Goal: Transaction & Acquisition: Purchase product/service

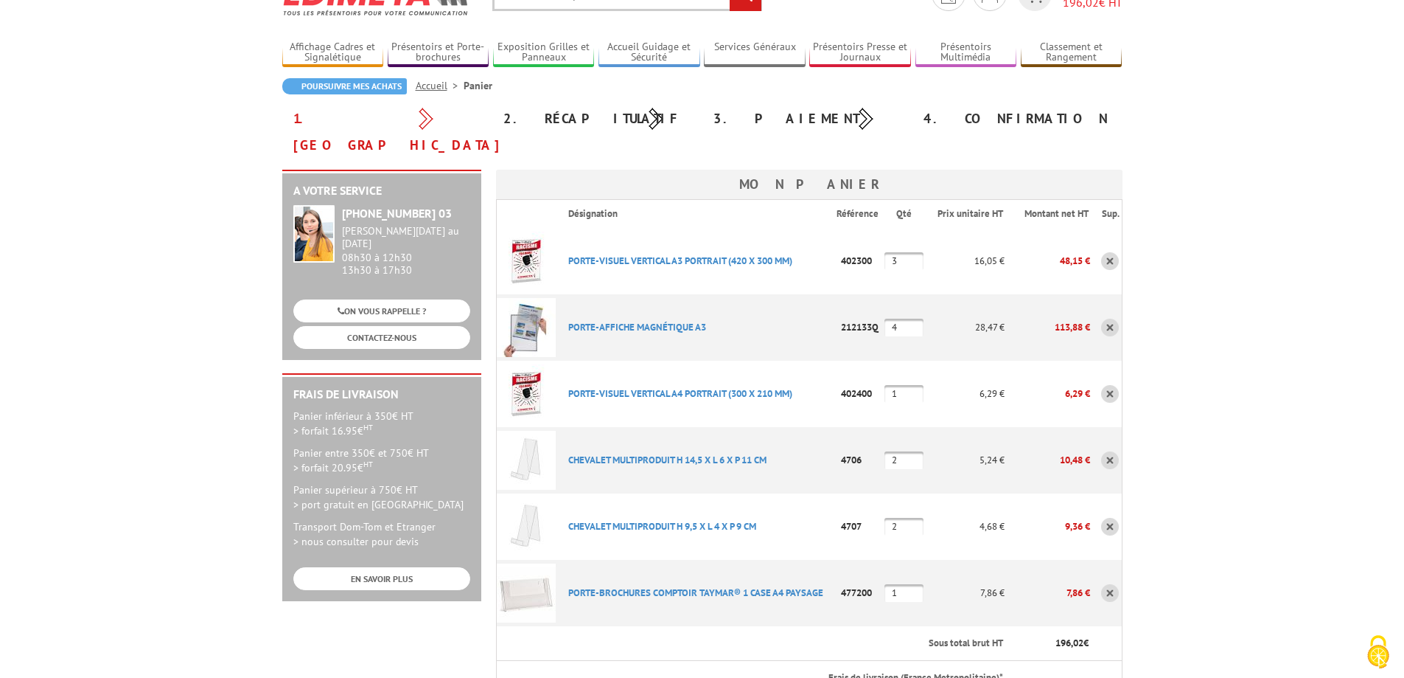
click at [1113, 318] on link at bounding box center [1110, 327] width 18 height 18
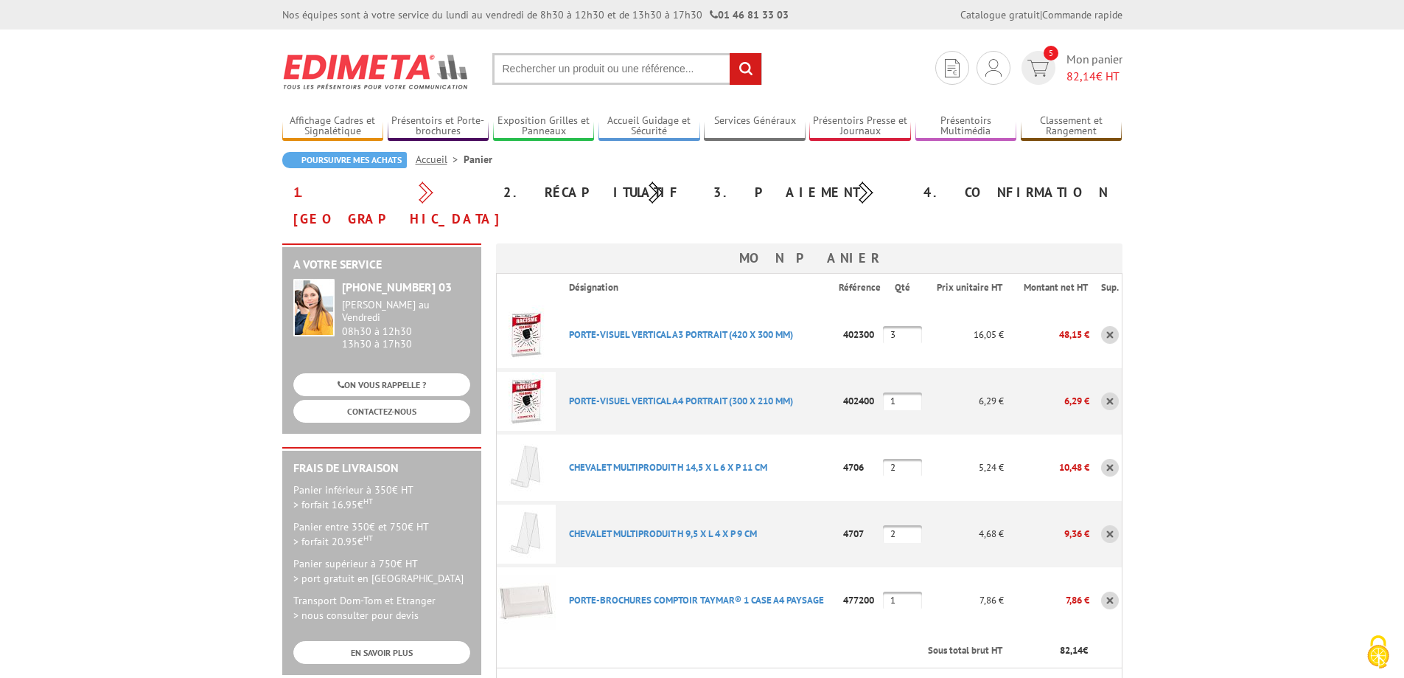
click at [908, 392] on input "1" at bounding box center [902, 401] width 39 height 18
type input "2"
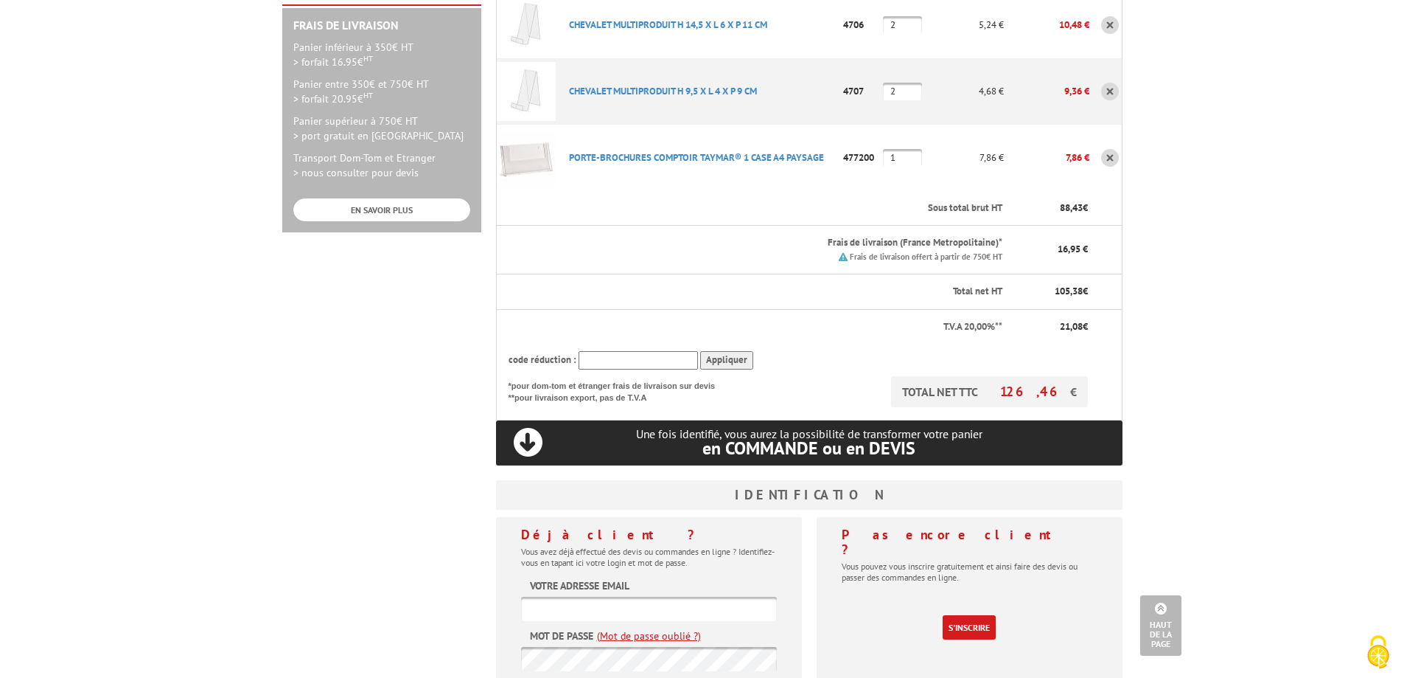
scroll to position [516, 0]
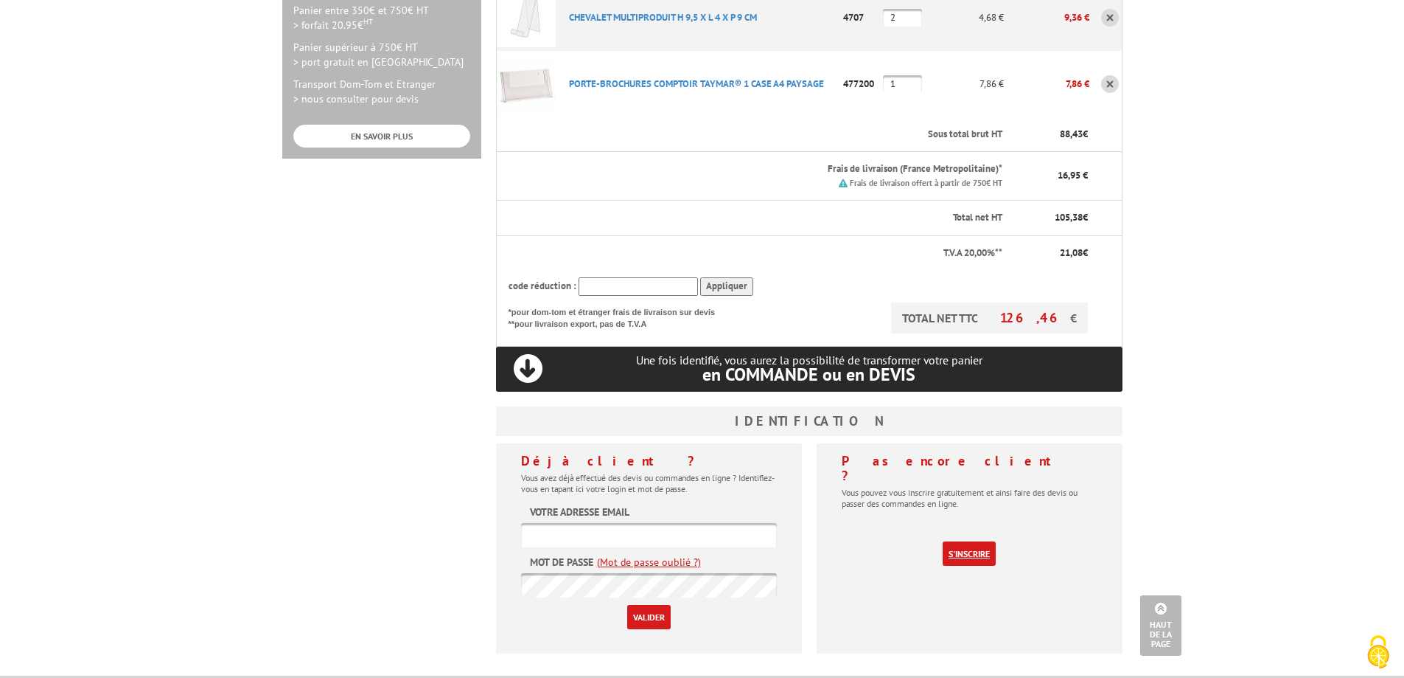
click at [963, 541] on link "S'inscrire" at bounding box center [969, 553] width 53 height 24
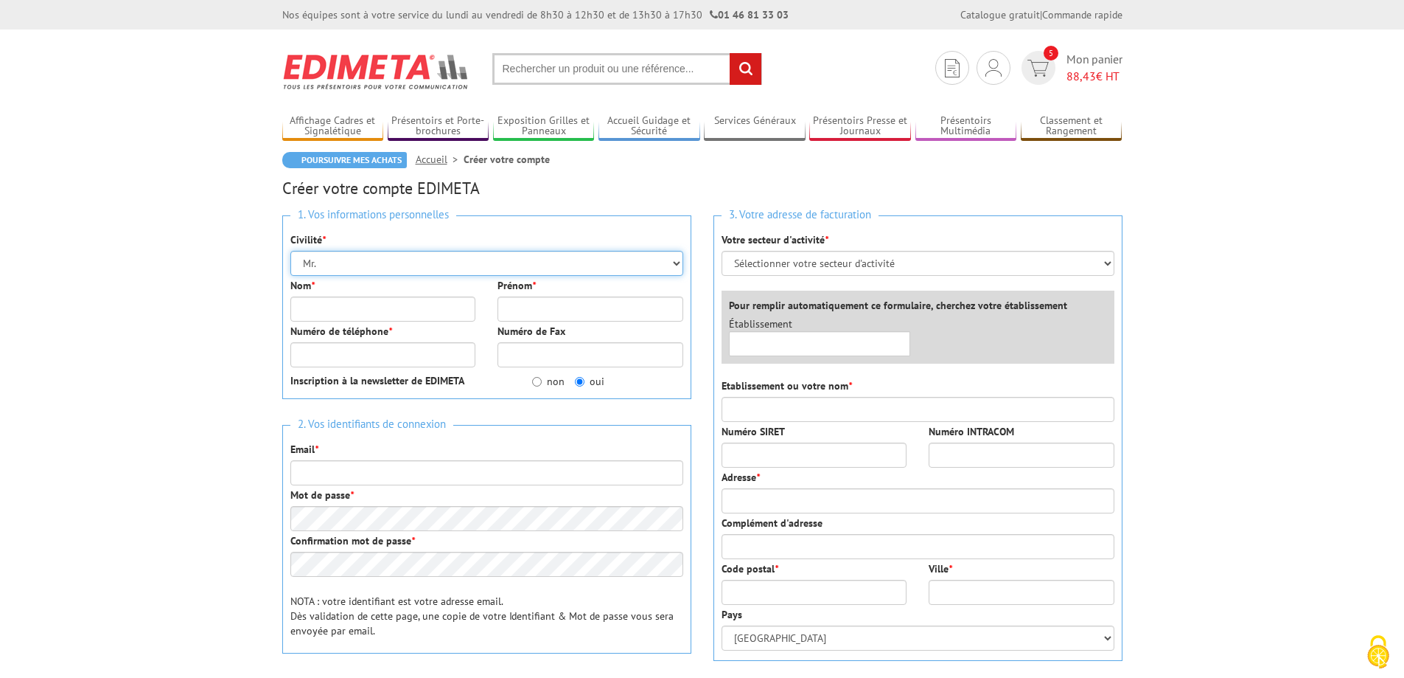
click at [434, 262] on select "Mr. Mme. Mlle." at bounding box center [486, 263] width 393 height 25
select select "Mme."
click at [290, 251] on select "Mr. Mme. Mlle." at bounding box center [486, 263] width 393 height 25
click at [346, 310] on input "Nom *" at bounding box center [383, 308] width 186 height 25
type input "SEGUIER"
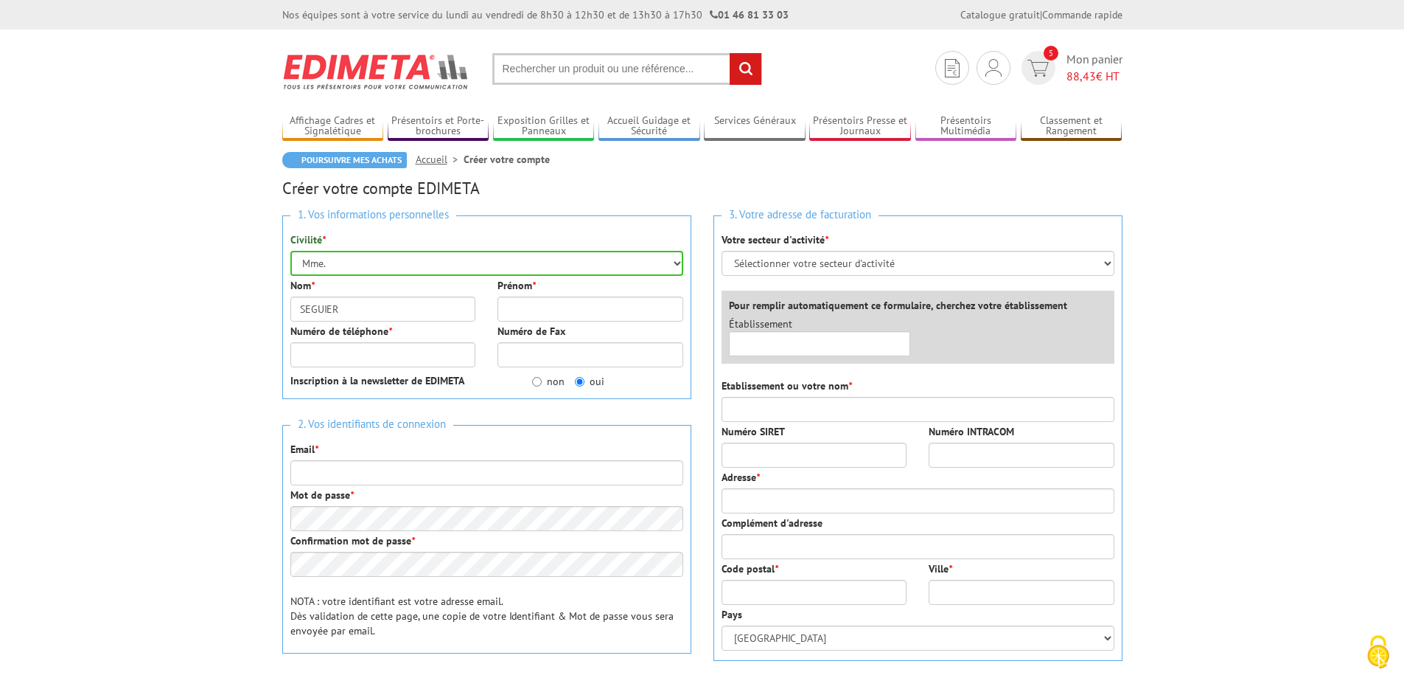
type input "MELODY"
type input "0467348700"
type input "[EMAIL_ADDRESS][DOMAIN_NAME]"
type input "Médiathèque [PERSON_NAME]"
type input "240 RUE DE L ACROPOLE"
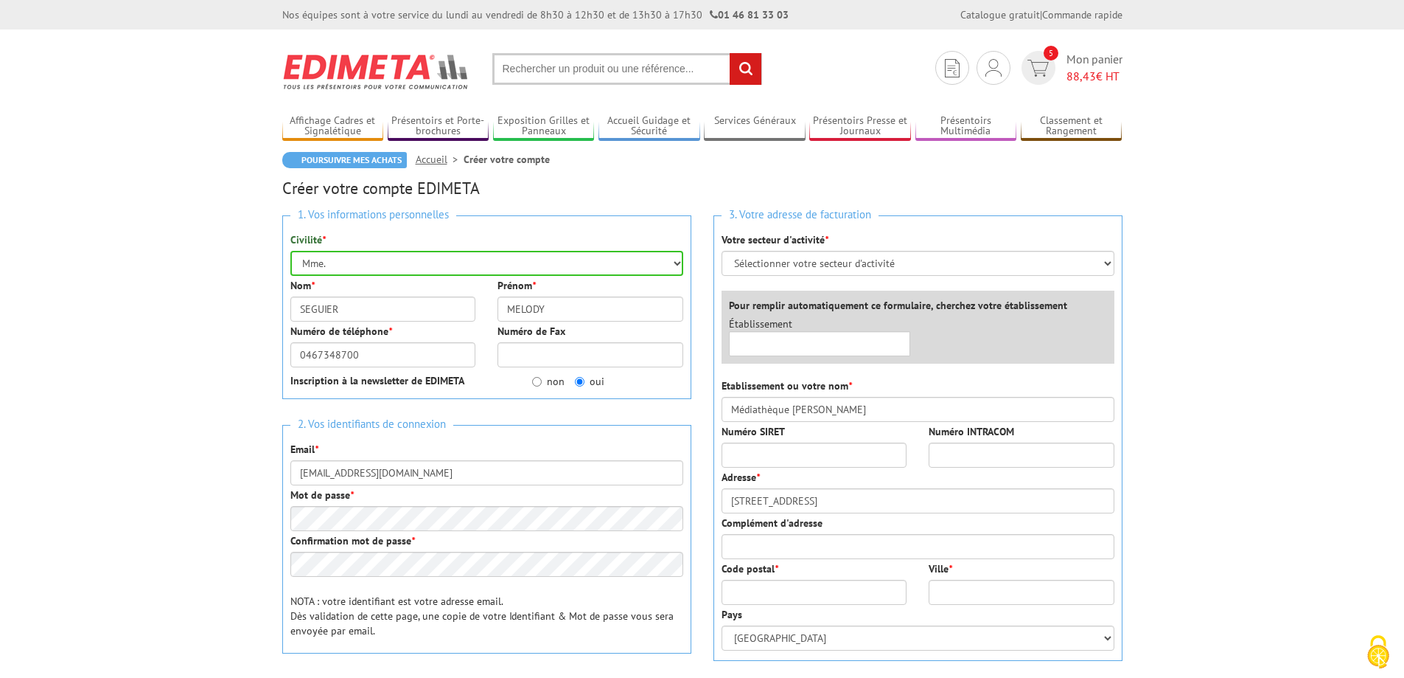
type input "34000"
type input "Montpellier"
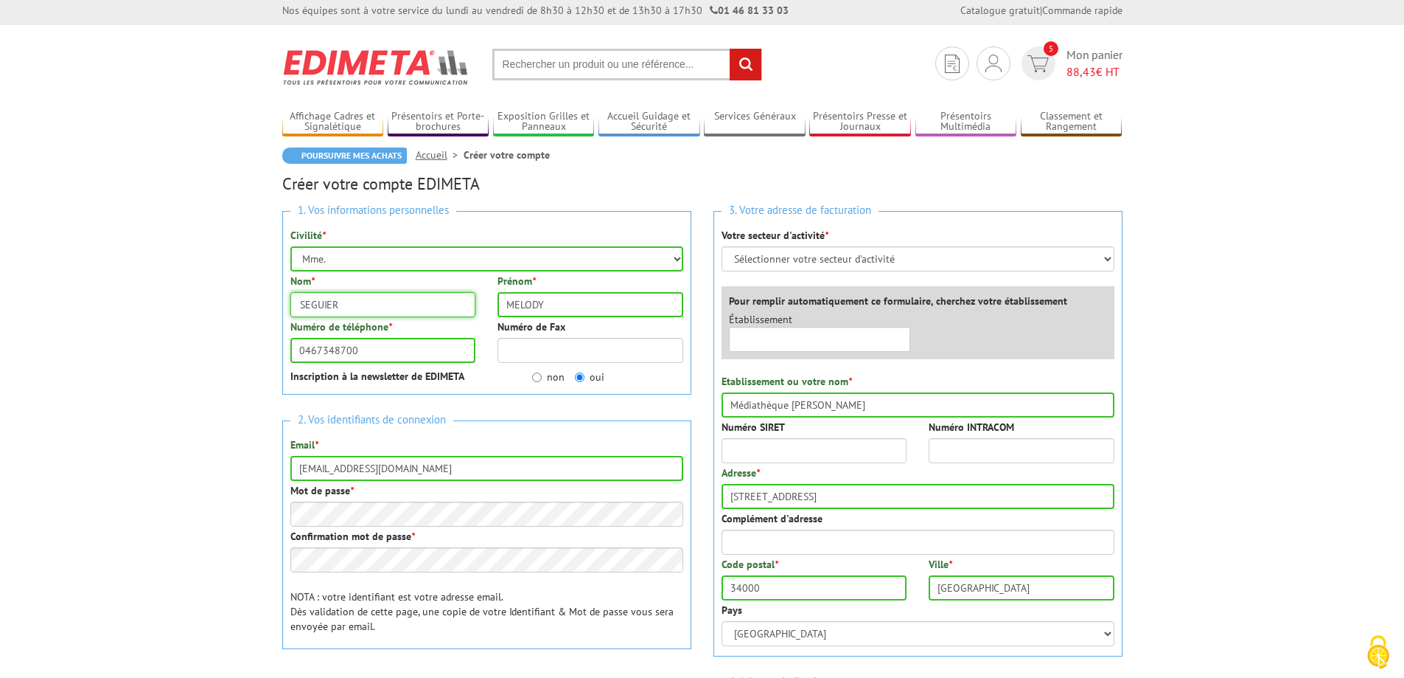
scroll to position [147, 0]
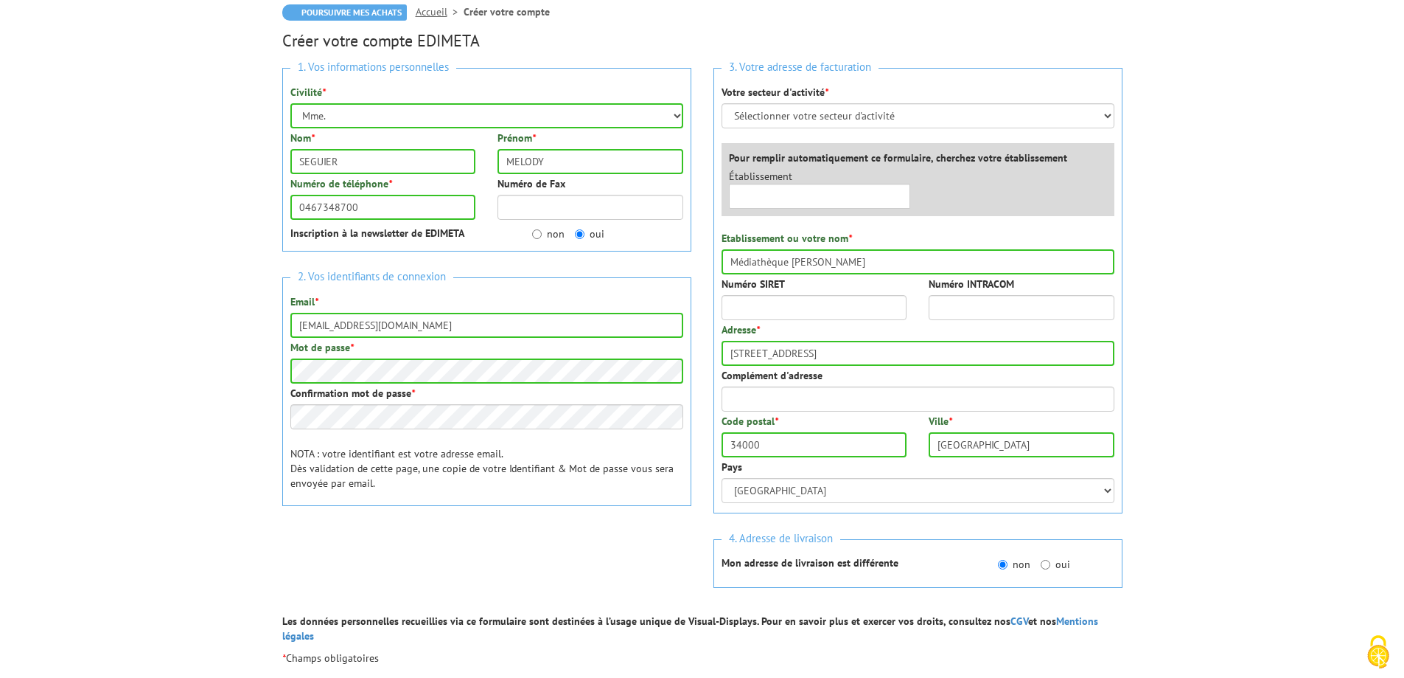
click at [573, 450] on p "NOTA : votre identifiant est votre adresse email. Dès validation de cette page,…" at bounding box center [486, 468] width 393 height 44
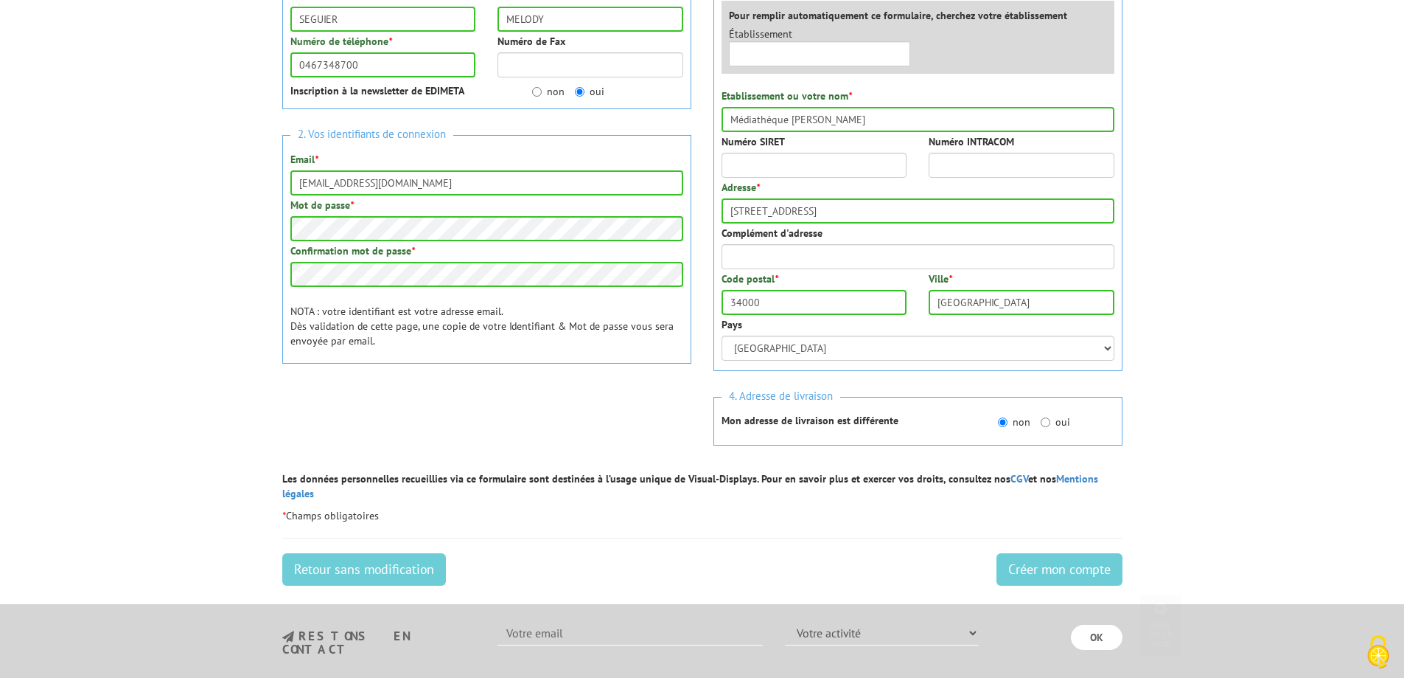
scroll to position [295, 0]
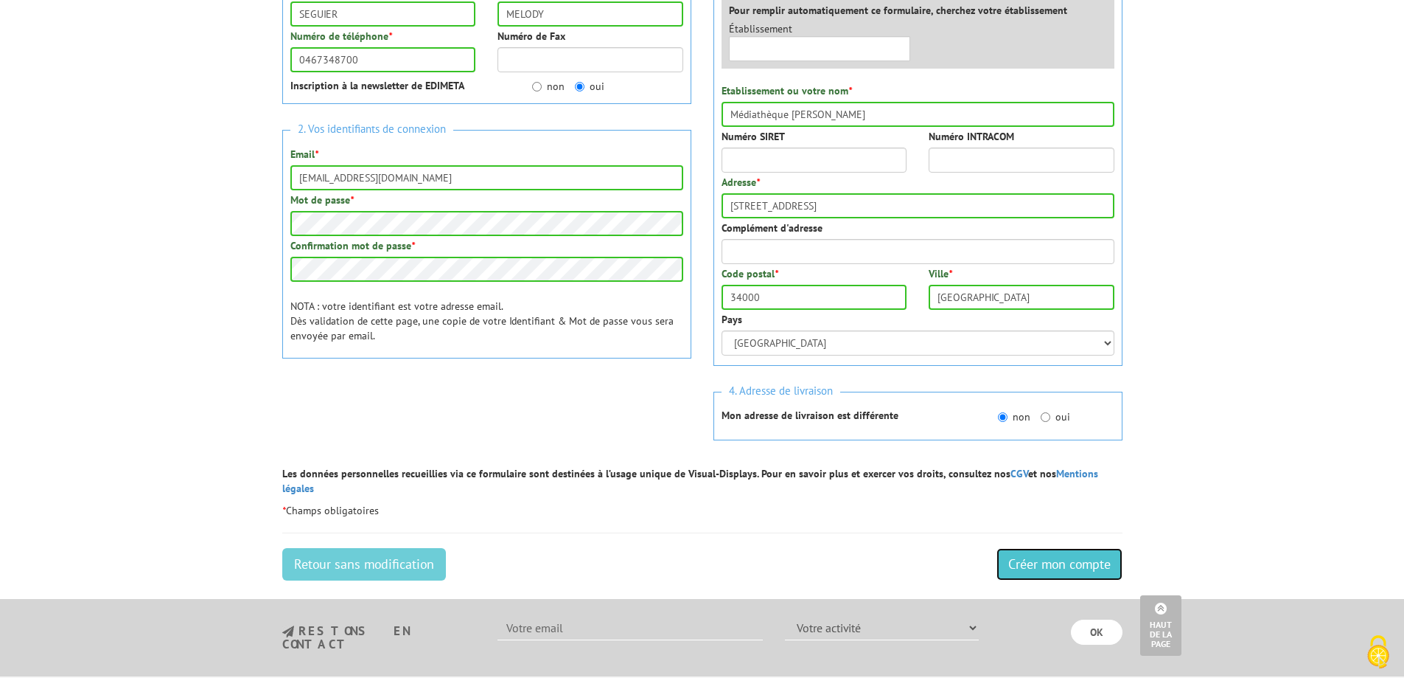
click at [1057, 550] on input "Créer mon compte" at bounding box center [1060, 564] width 126 height 32
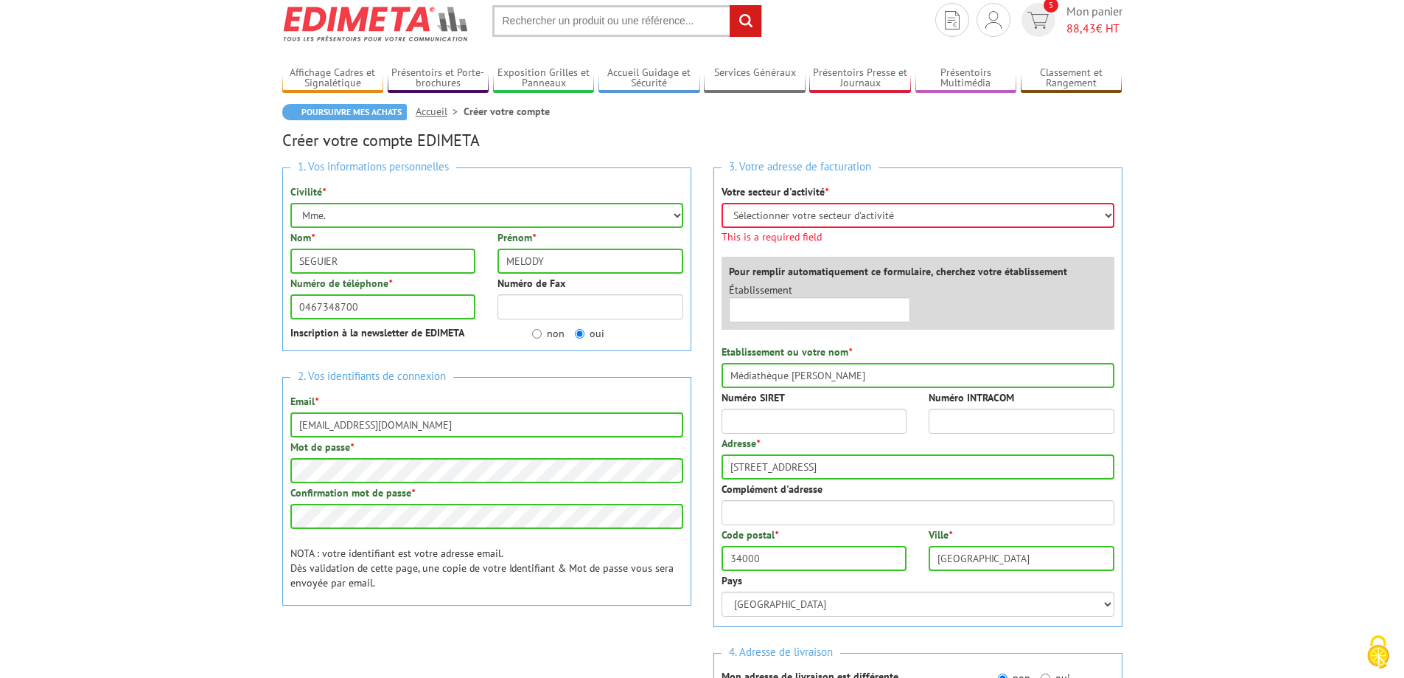
scroll to position [42, 0]
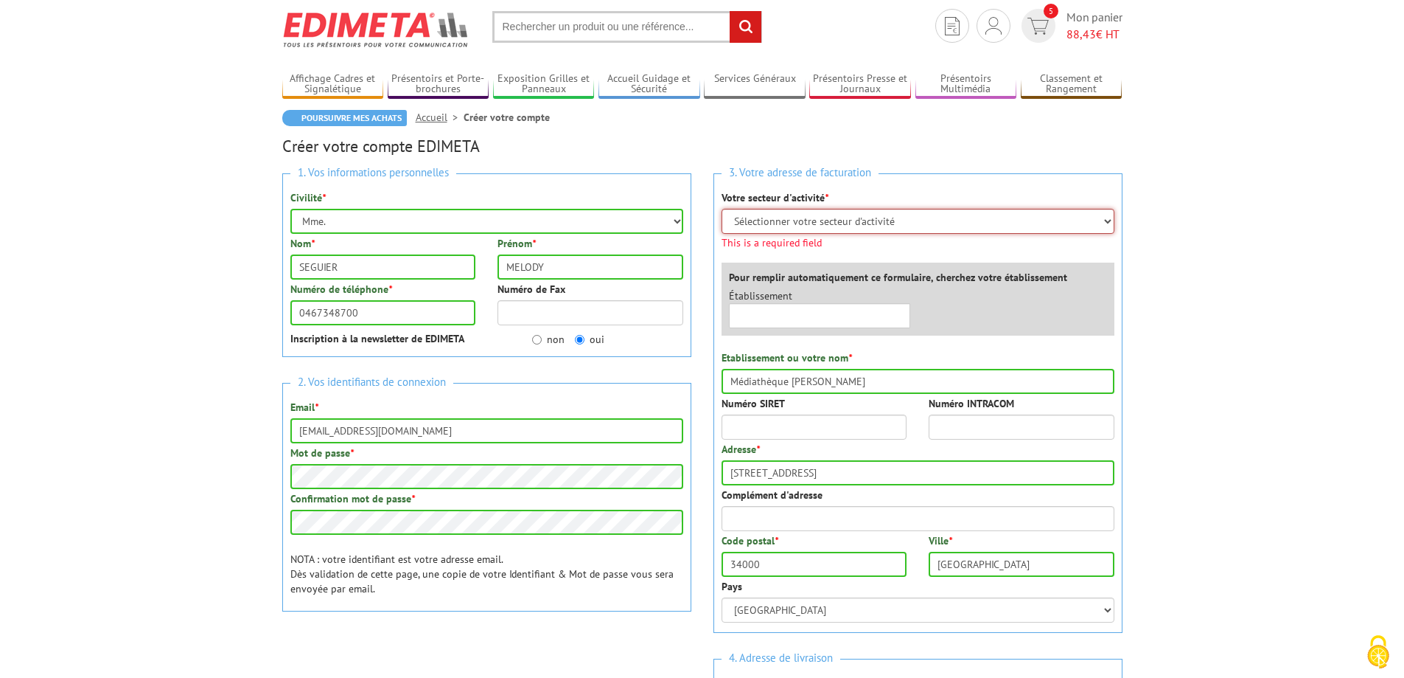
click at [804, 223] on select "Sélectionner votre secteur d'activité Administrations et collectivités Magasins…" at bounding box center [918, 221] width 393 height 25
select select "876"
click at [722, 209] on select "Sélectionner votre secteur d'activité Administrations et collectivités Magasins…" at bounding box center [918, 221] width 393 height 25
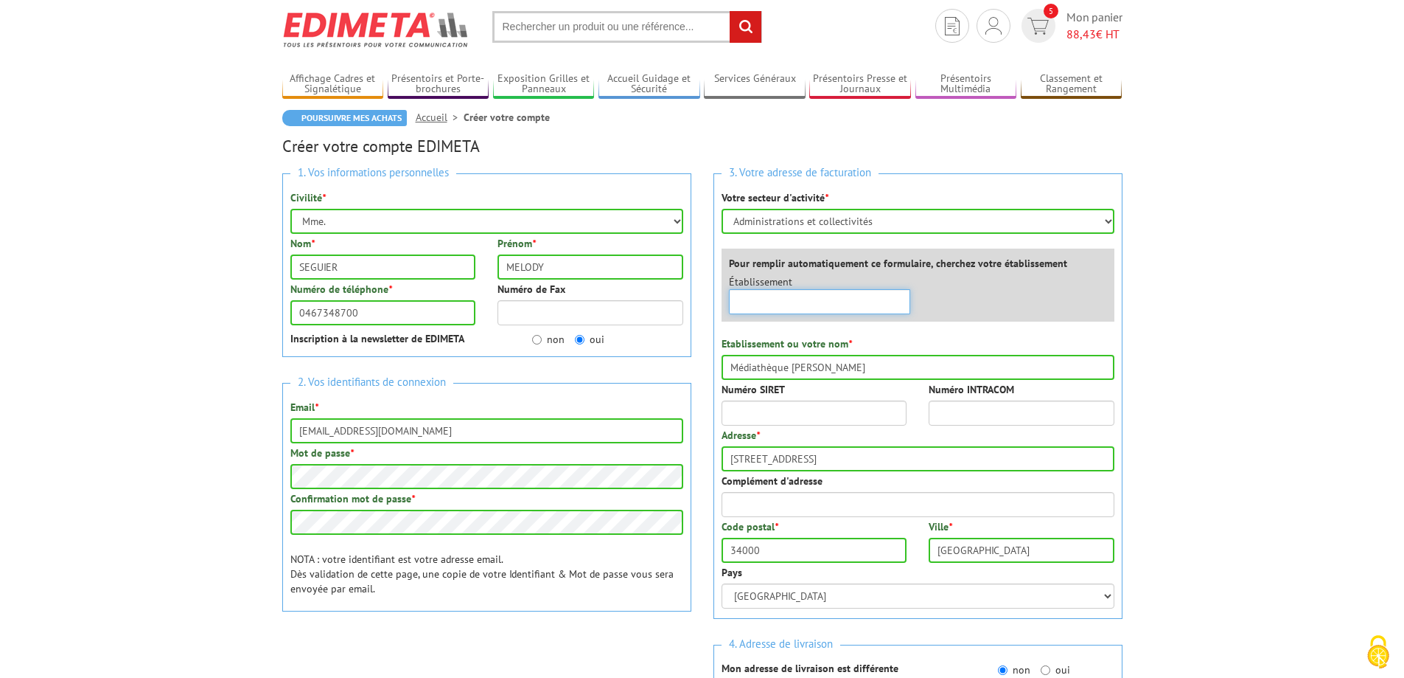
click at [826, 324] on div "3. Votre adresse de facturation Votre secteur d'activité * Sélectionner votre s…" at bounding box center [918, 395] width 409 height 445
click at [1206, 312] on body "Nos équipes sont à votre service du lundi au vendredi de 8h30 à 12h30 et de 13h…" at bounding box center [702, 644] width 1404 height 1373
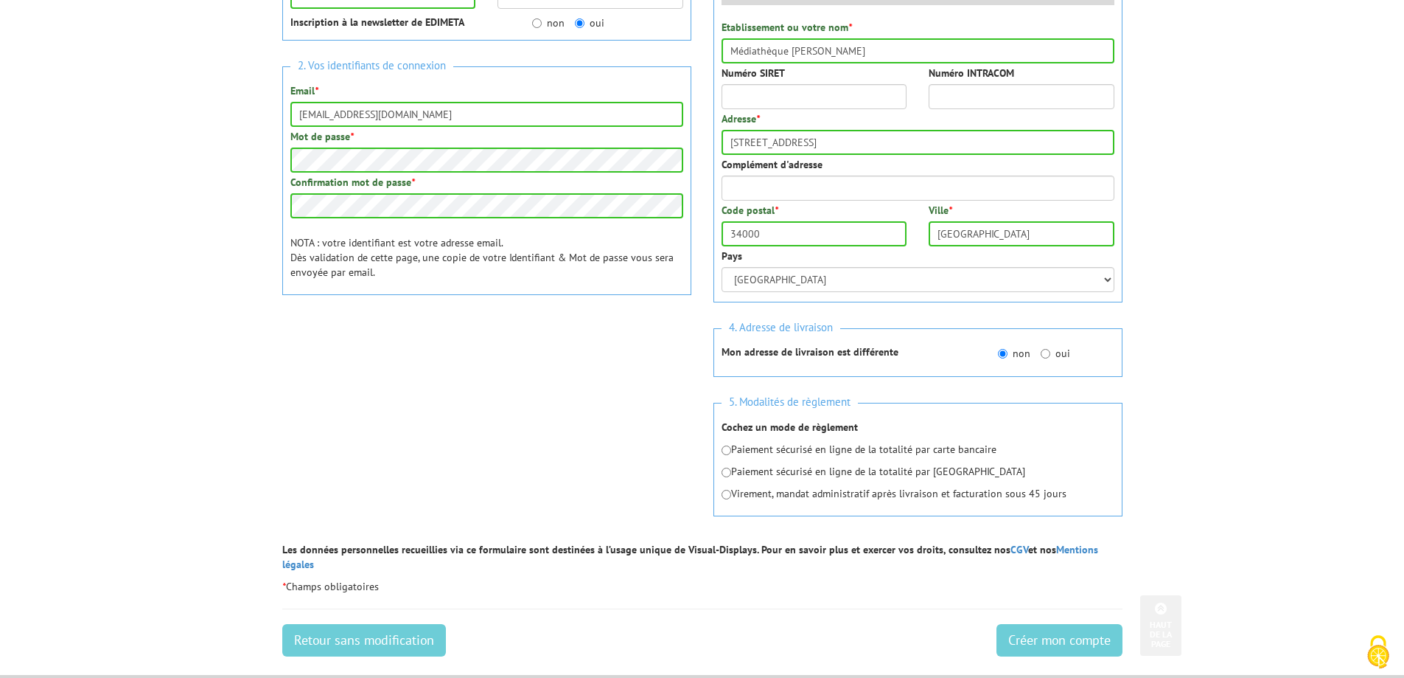
scroll to position [484, 0]
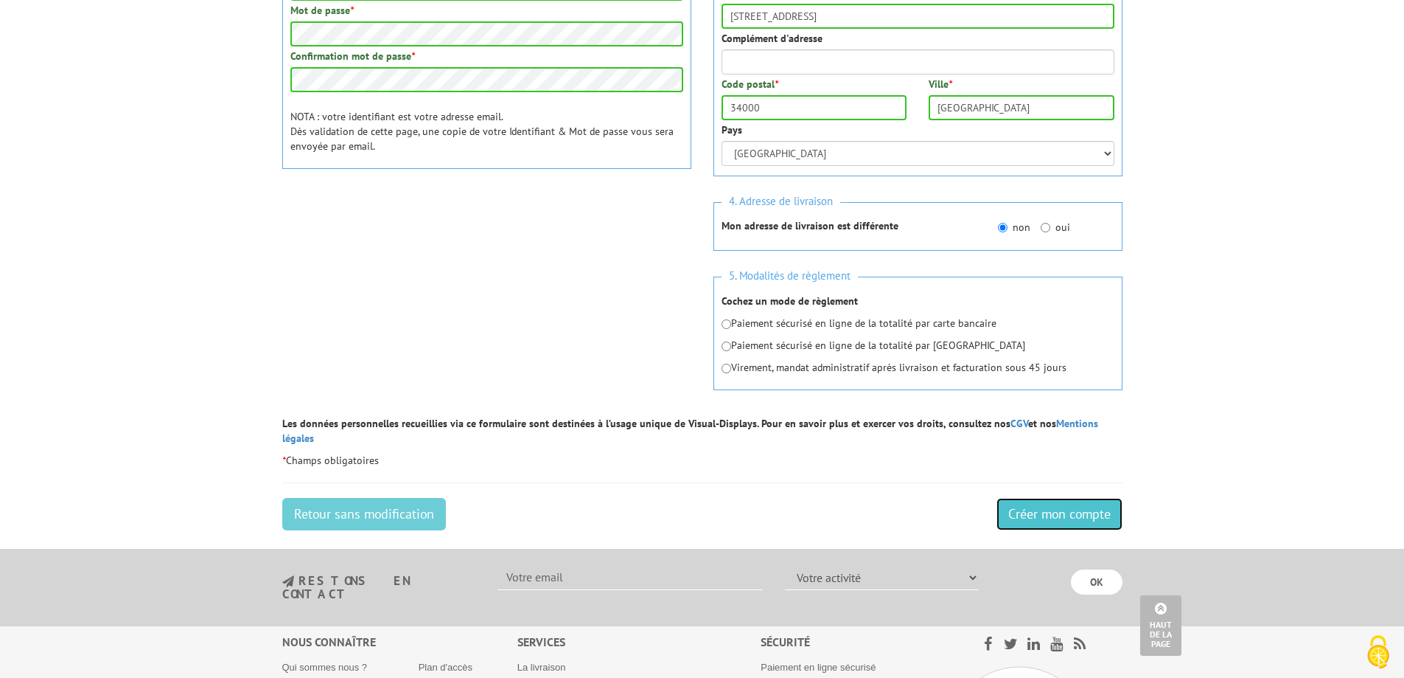
click at [1029, 498] on input "Créer mon compte" at bounding box center [1060, 514] width 126 height 32
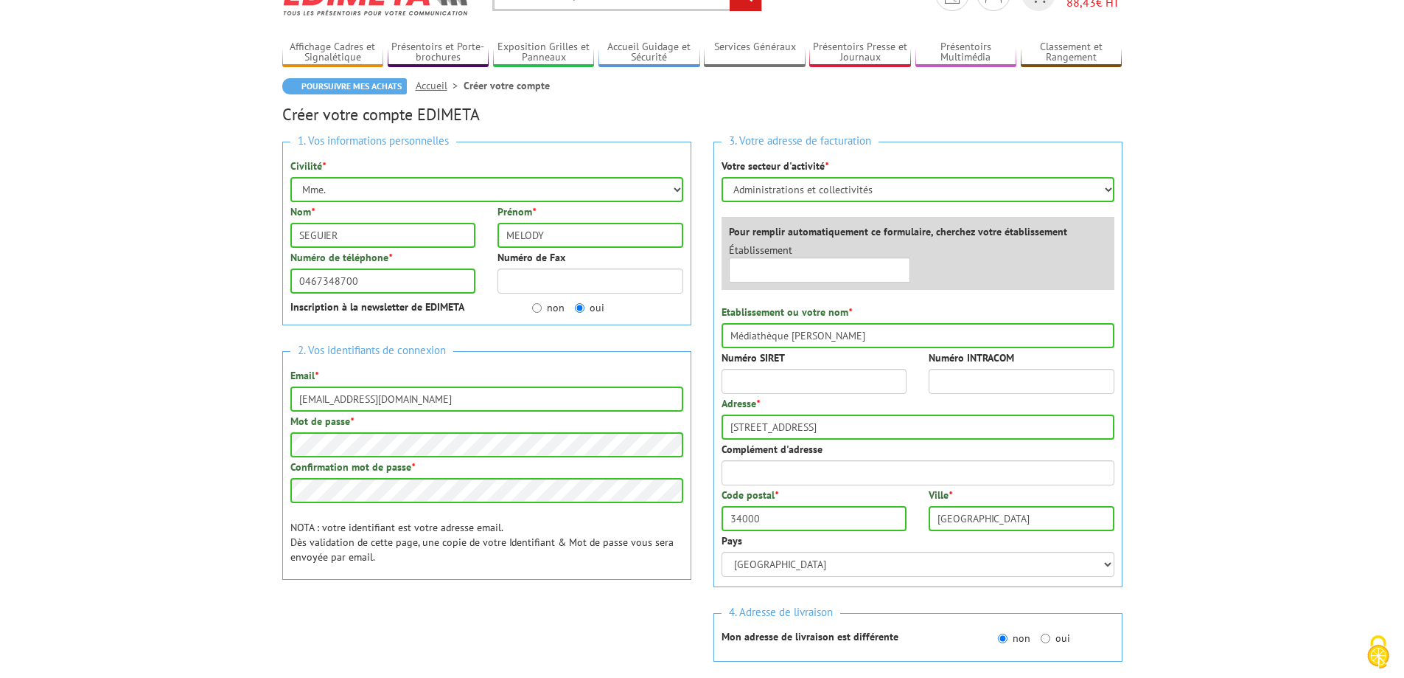
scroll to position [147, 0]
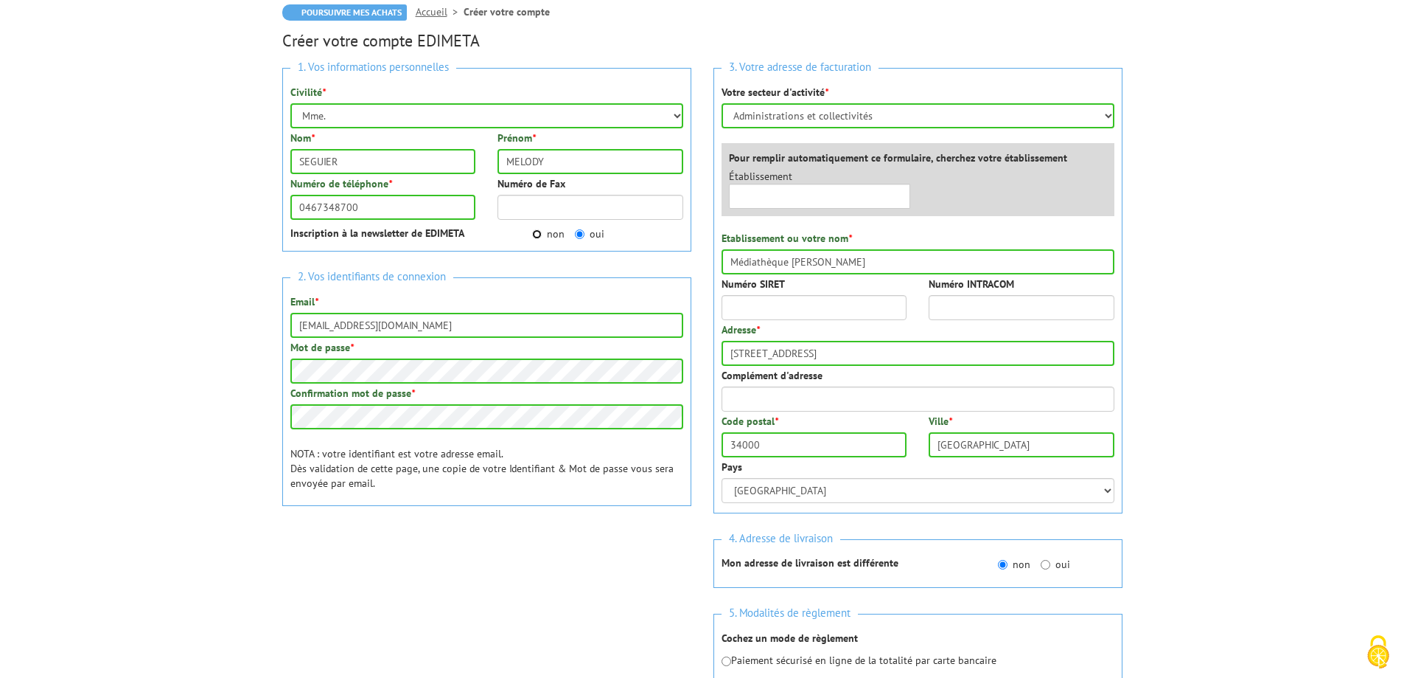
click at [541, 238] on input "non" at bounding box center [537, 234] width 10 height 10
radio input "true"
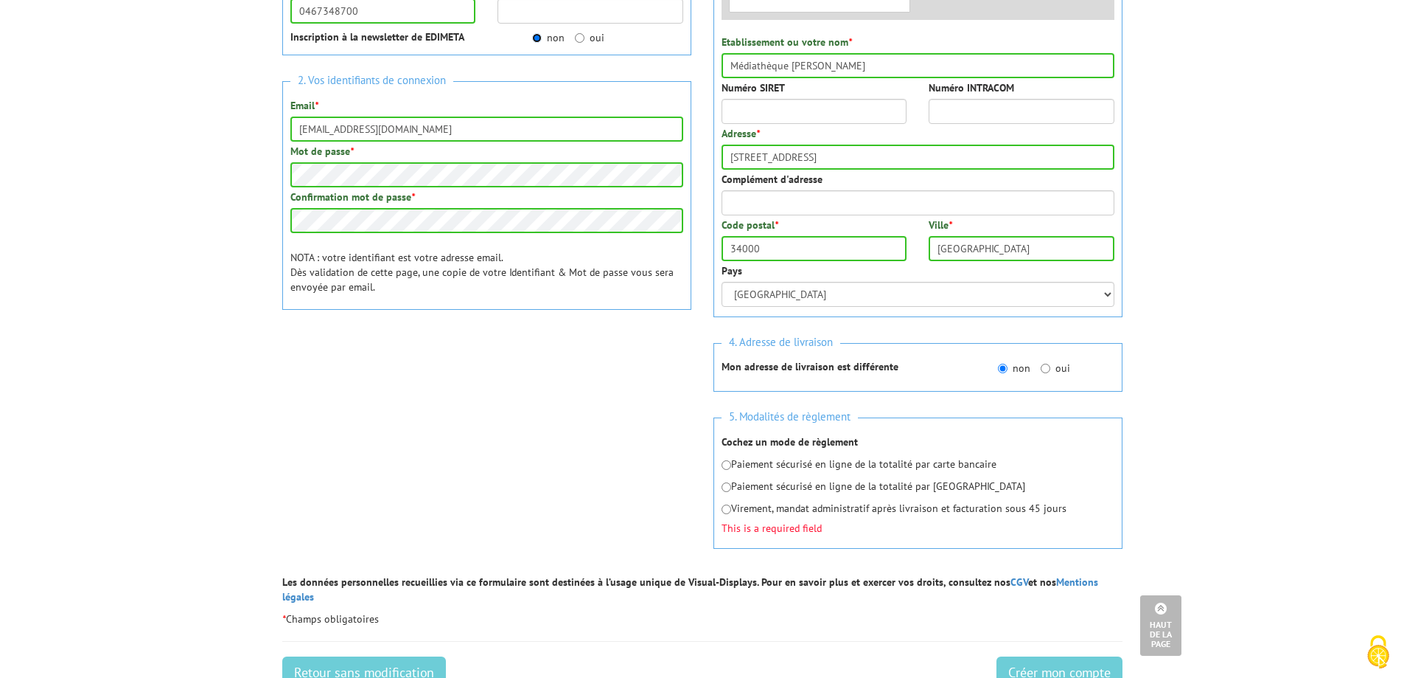
scroll to position [369, 0]
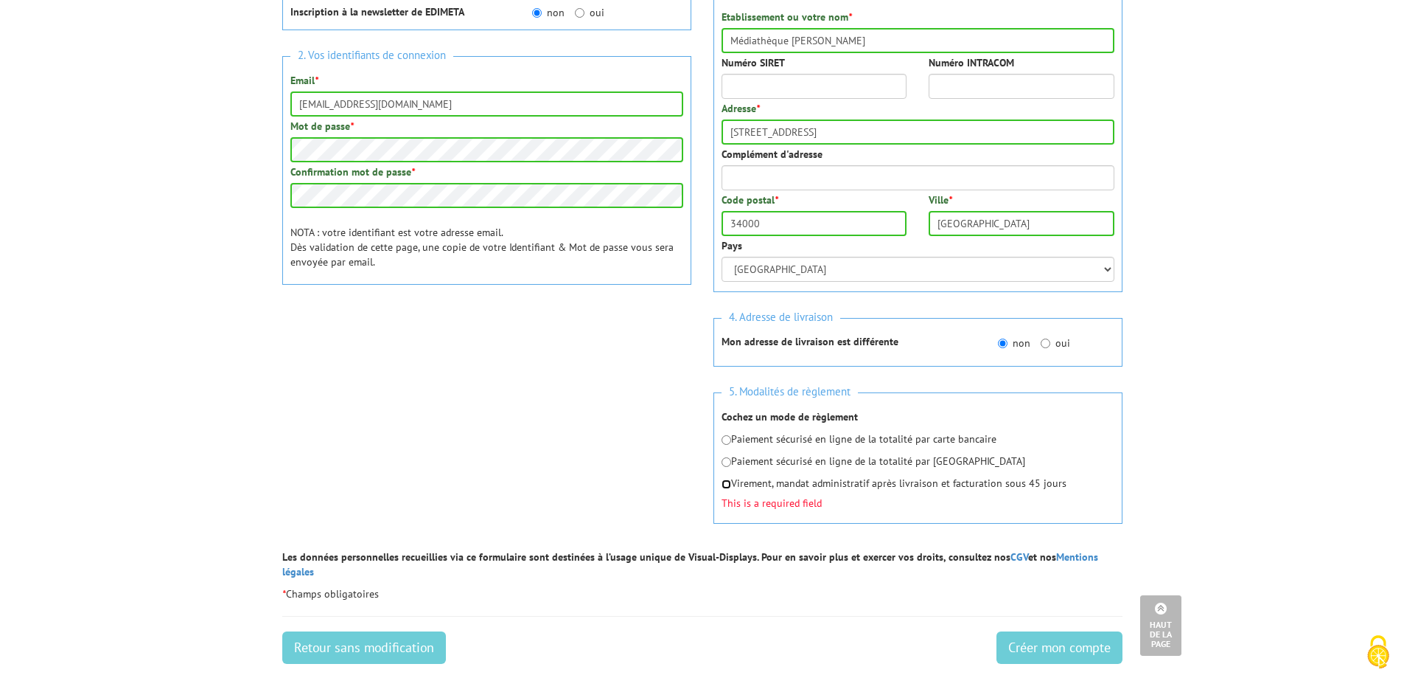
click at [726, 487] on input "radio" at bounding box center [727, 484] width 10 height 10
radio input "true"
click at [1012, 631] on input "Créer mon compte" at bounding box center [1060, 647] width 126 height 32
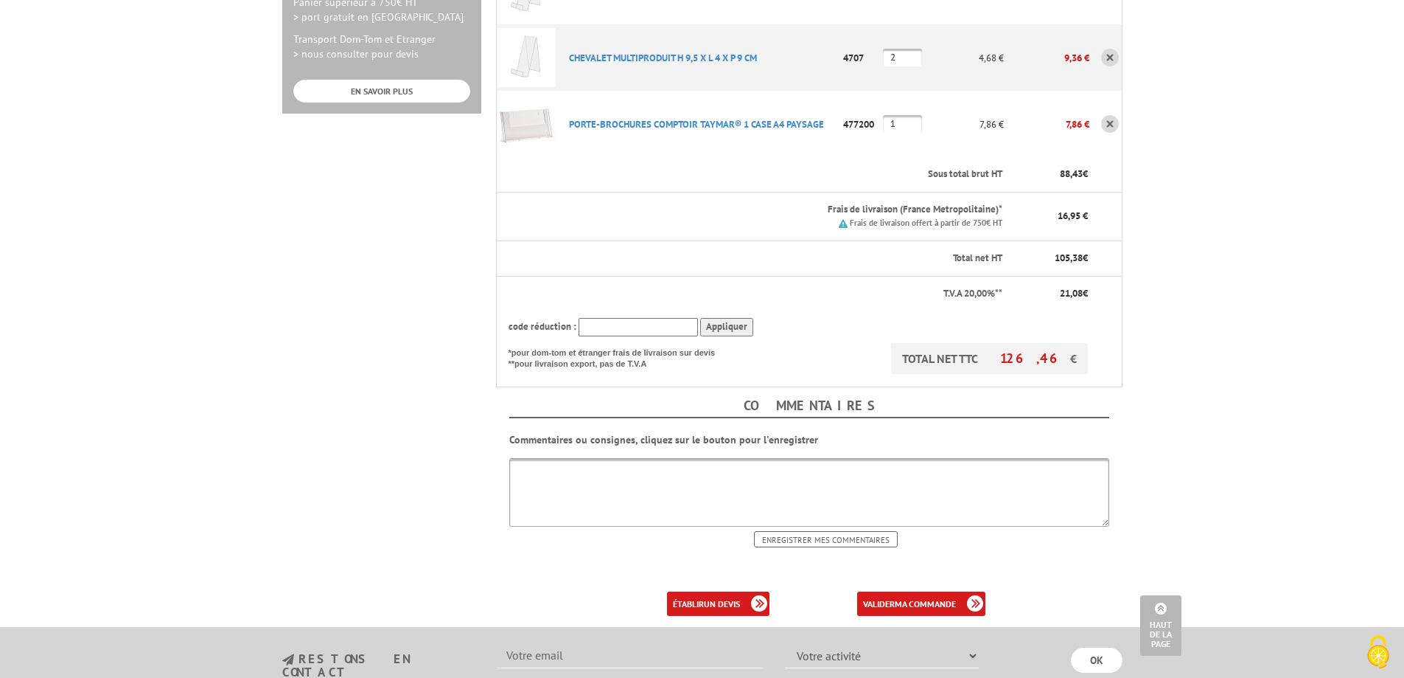
scroll to position [590, 0]
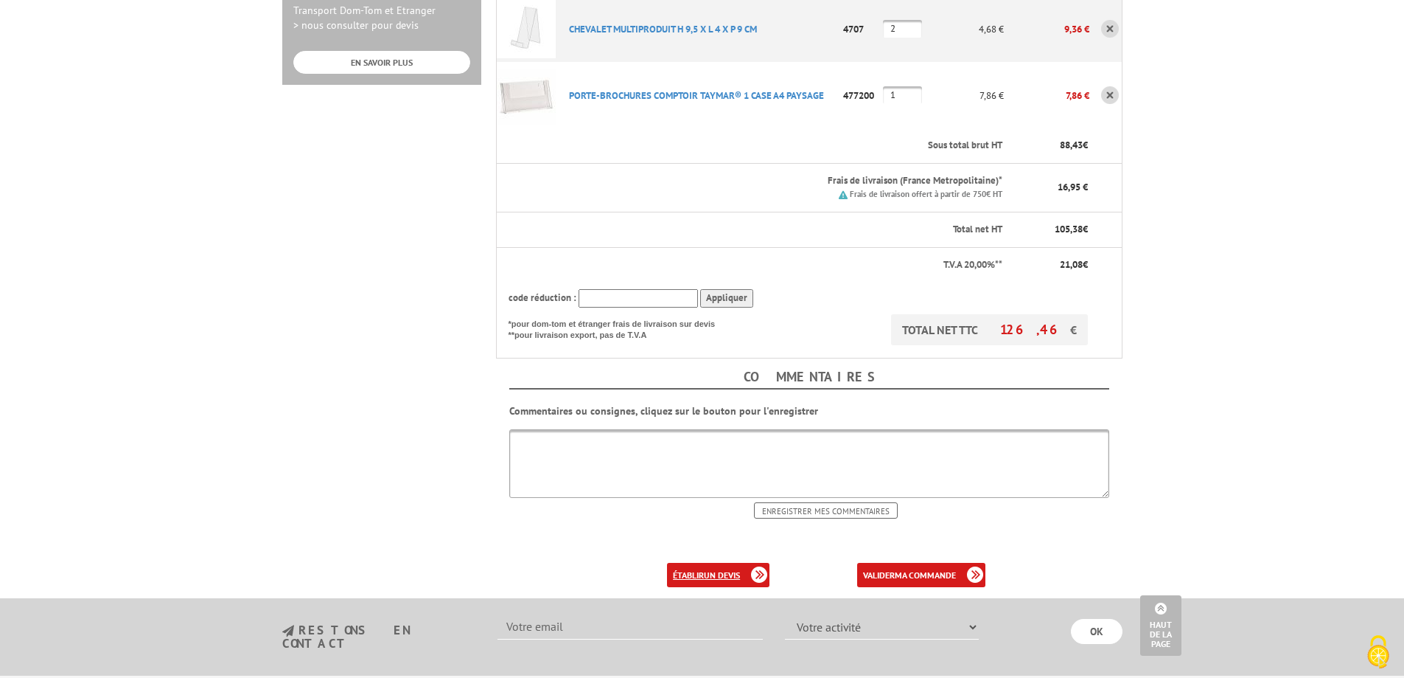
click at [699, 563] on link "établir un devis" at bounding box center [718, 575] width 102 height 24
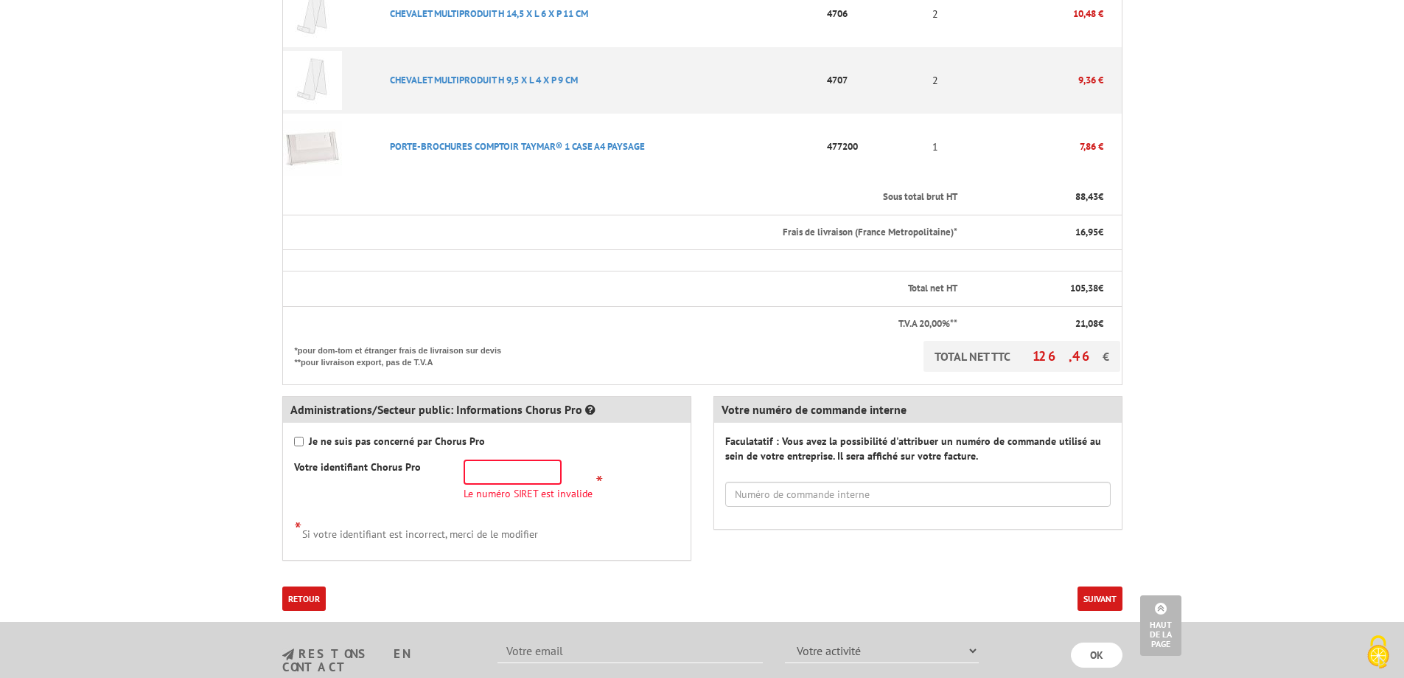
scroll to position [590, 0]
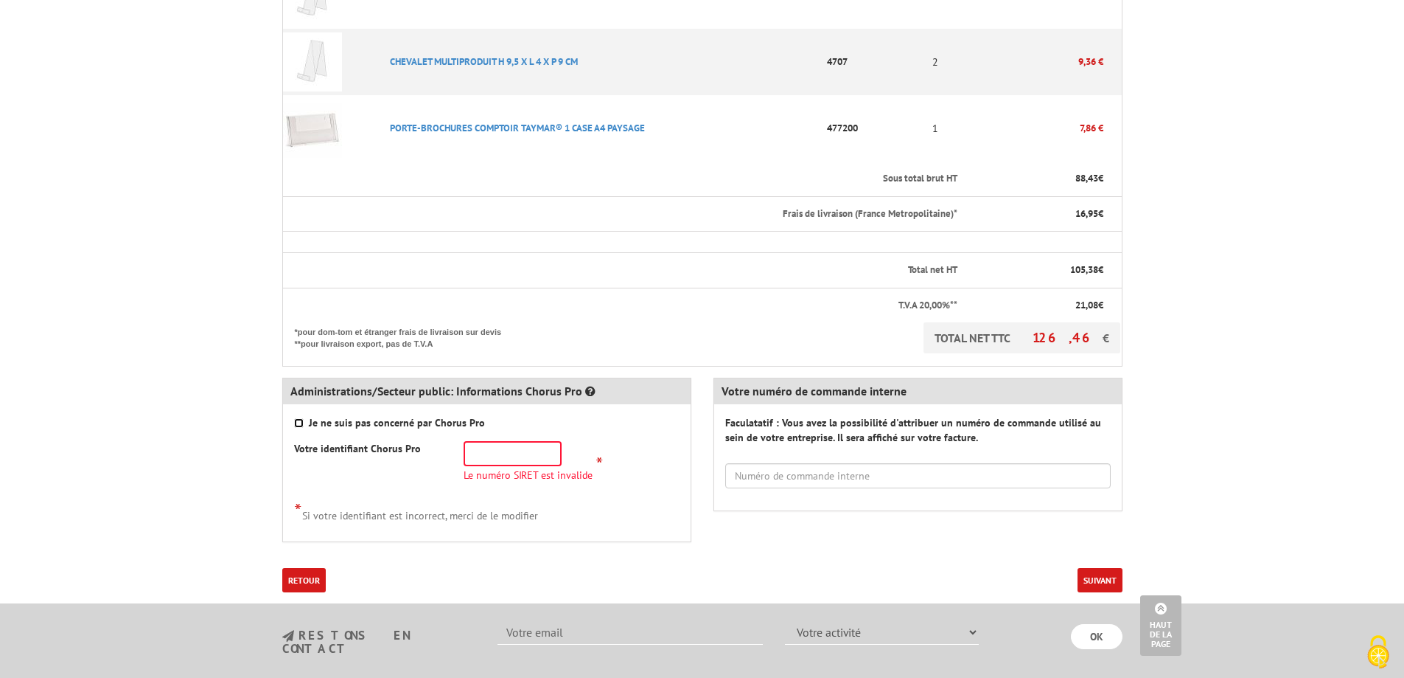
click at [298, 424] on input "Je ne suis pas concerné par Chorus Pro" at bounding box center [299, 423] width 10 height 10
checkbox input "true"
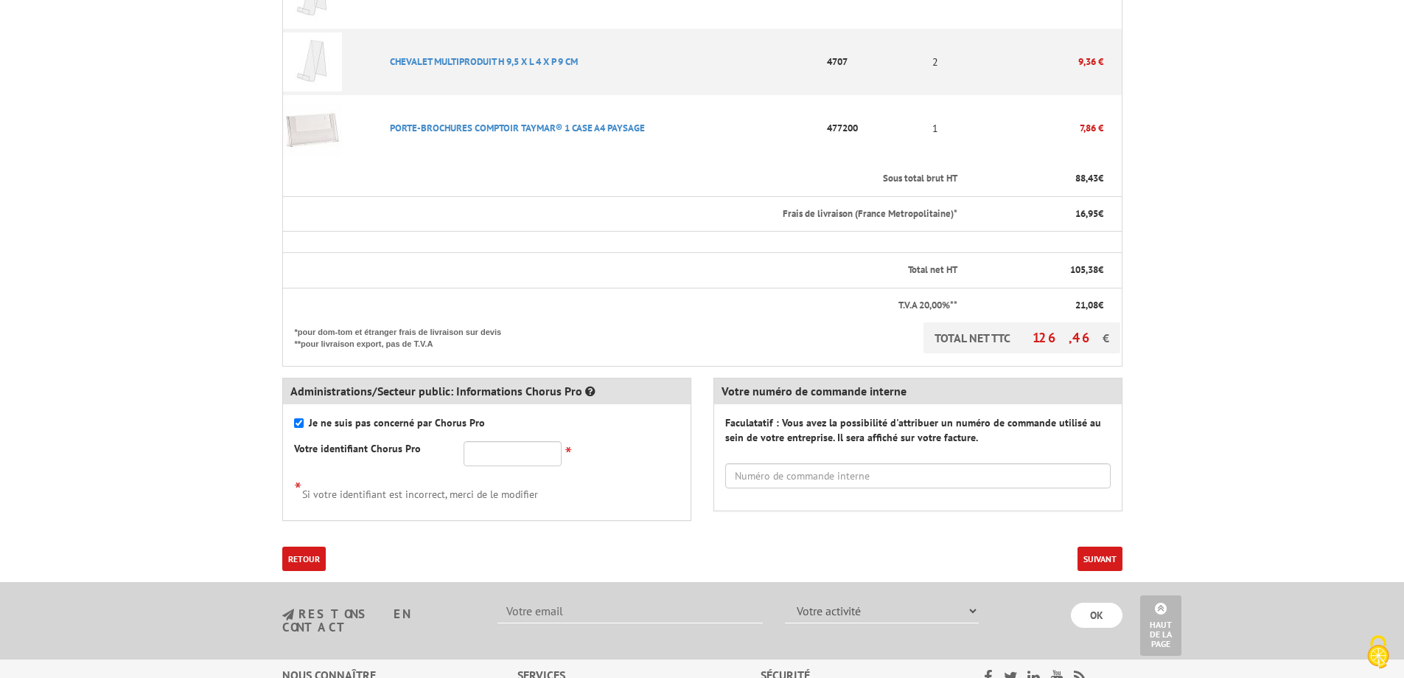
click at [1088, 557] on button "Suivant" at bounding box center [1100, 558] width 45 height 24
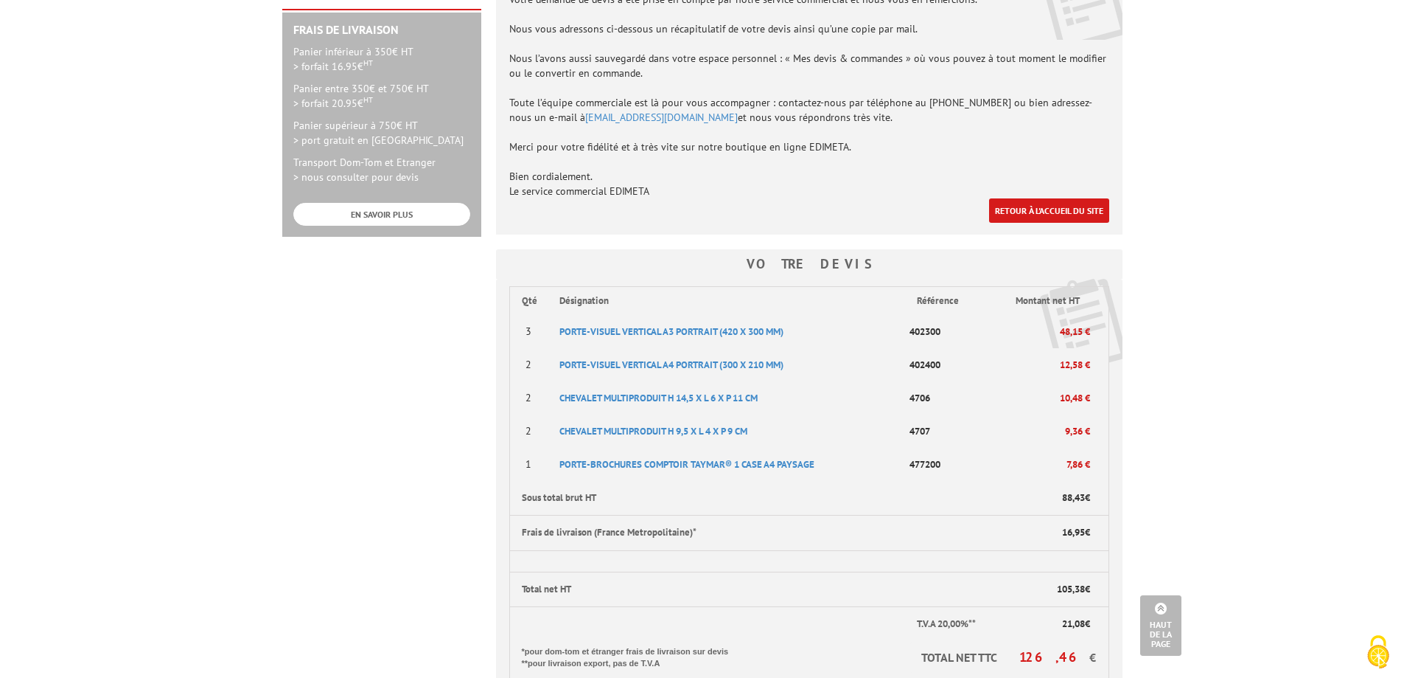
scroll to position [248, 0]
